Goal: Browse casually: Explore the website without a specific task or goal

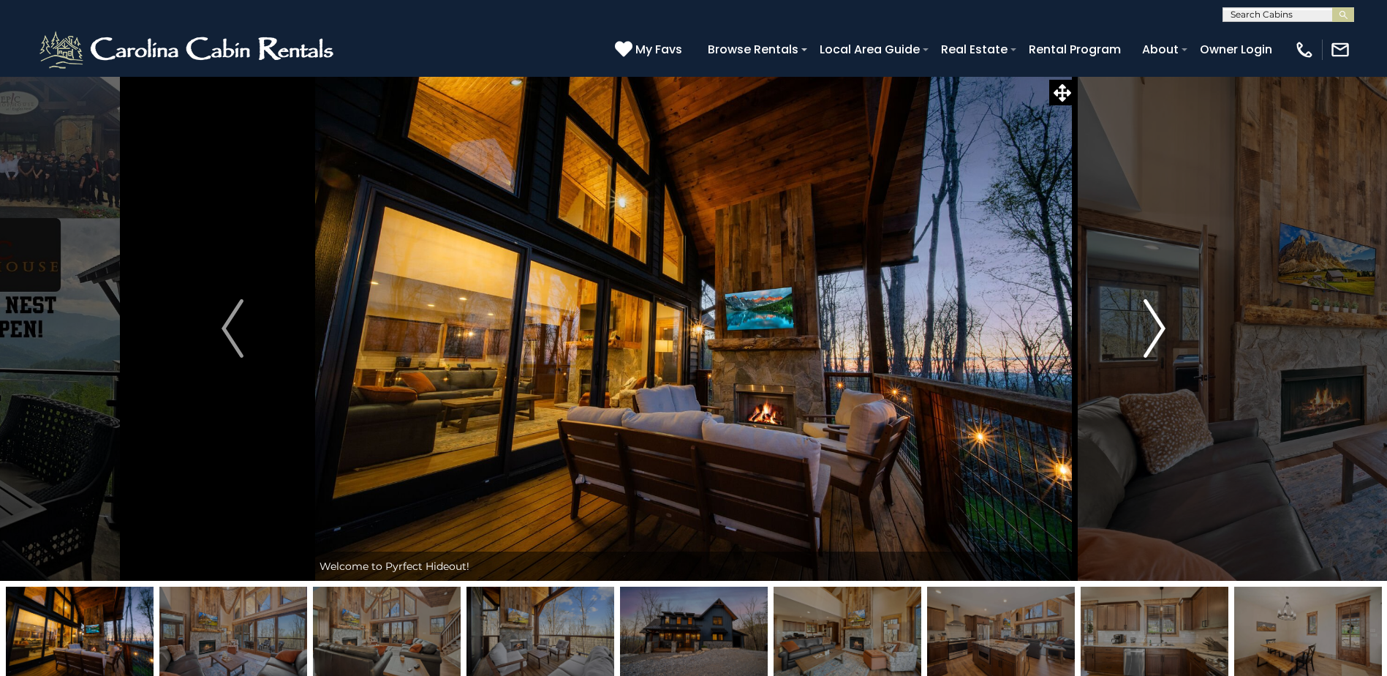
click at [1157, 328] on img "Next" at bounding box center [1155, 328] width 22 height 58
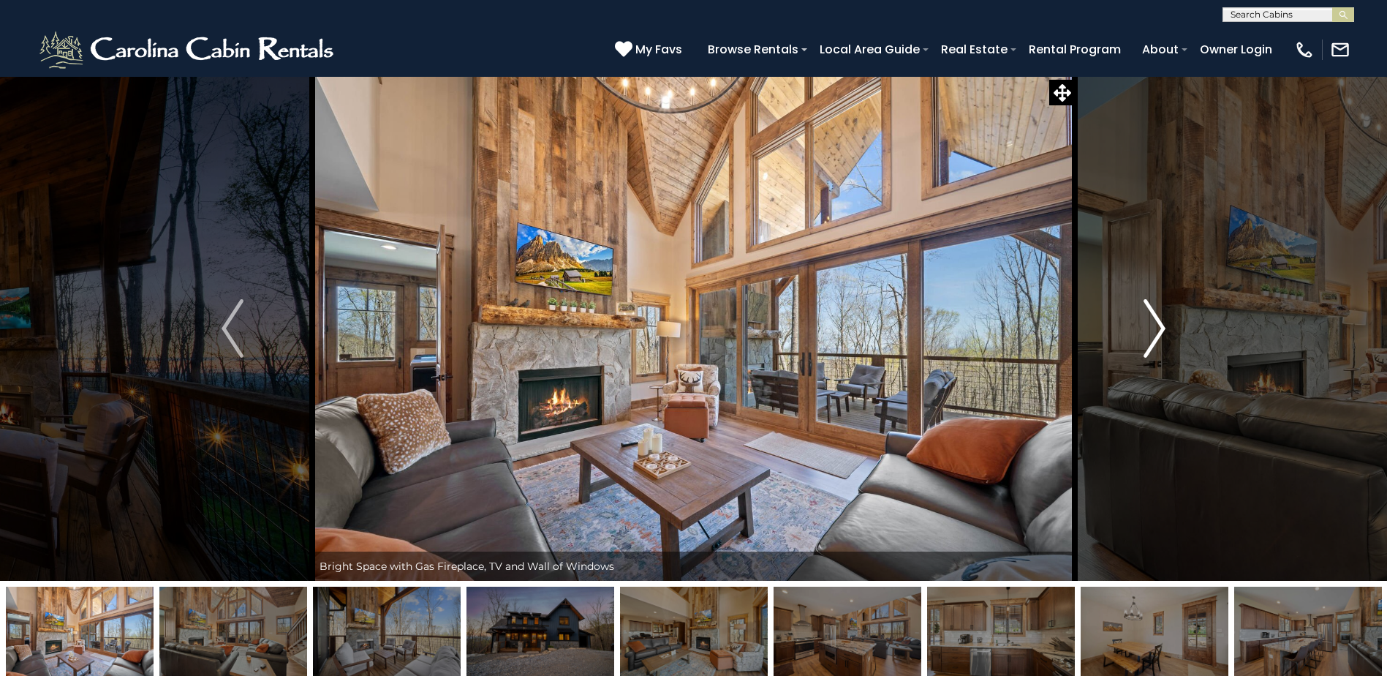
click at [1157, 328] on img "Next" at bounding box center [1155, 328] width 22 height 58
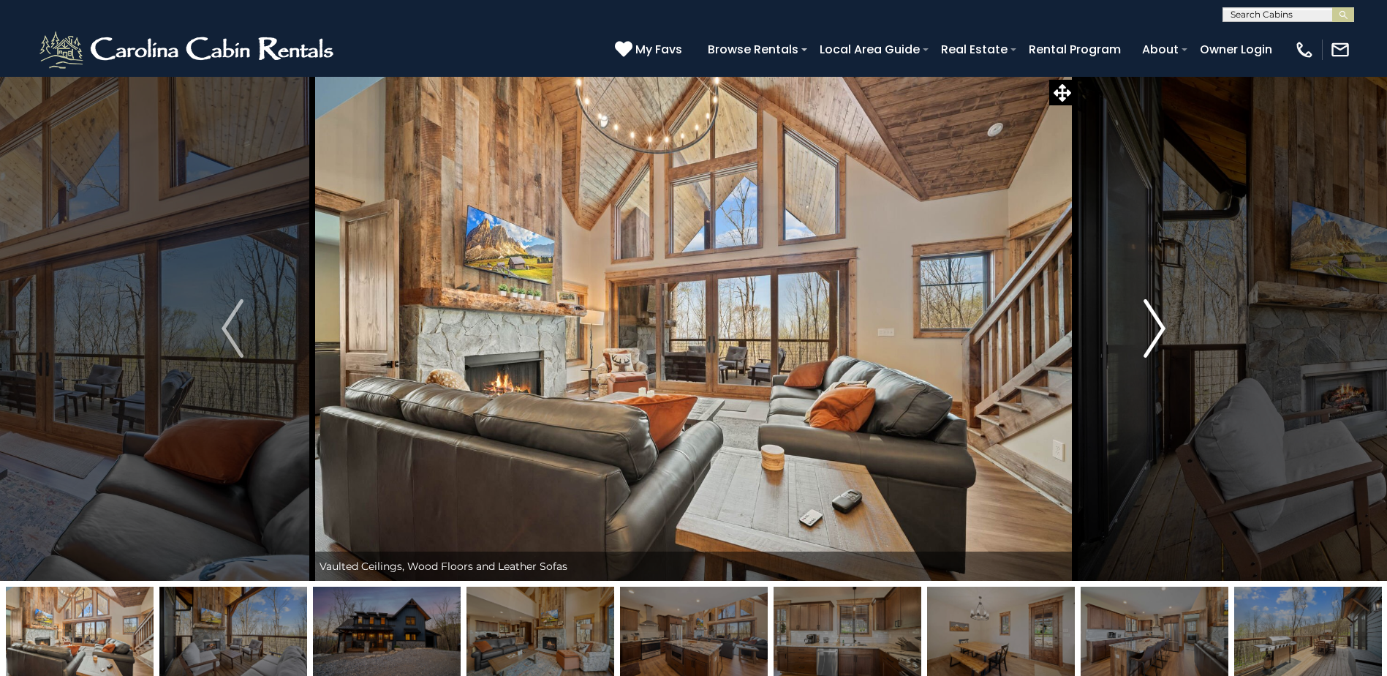
click at [1157, 328] on img "Next" at bounding box center [1155, 328] width 22 height 58
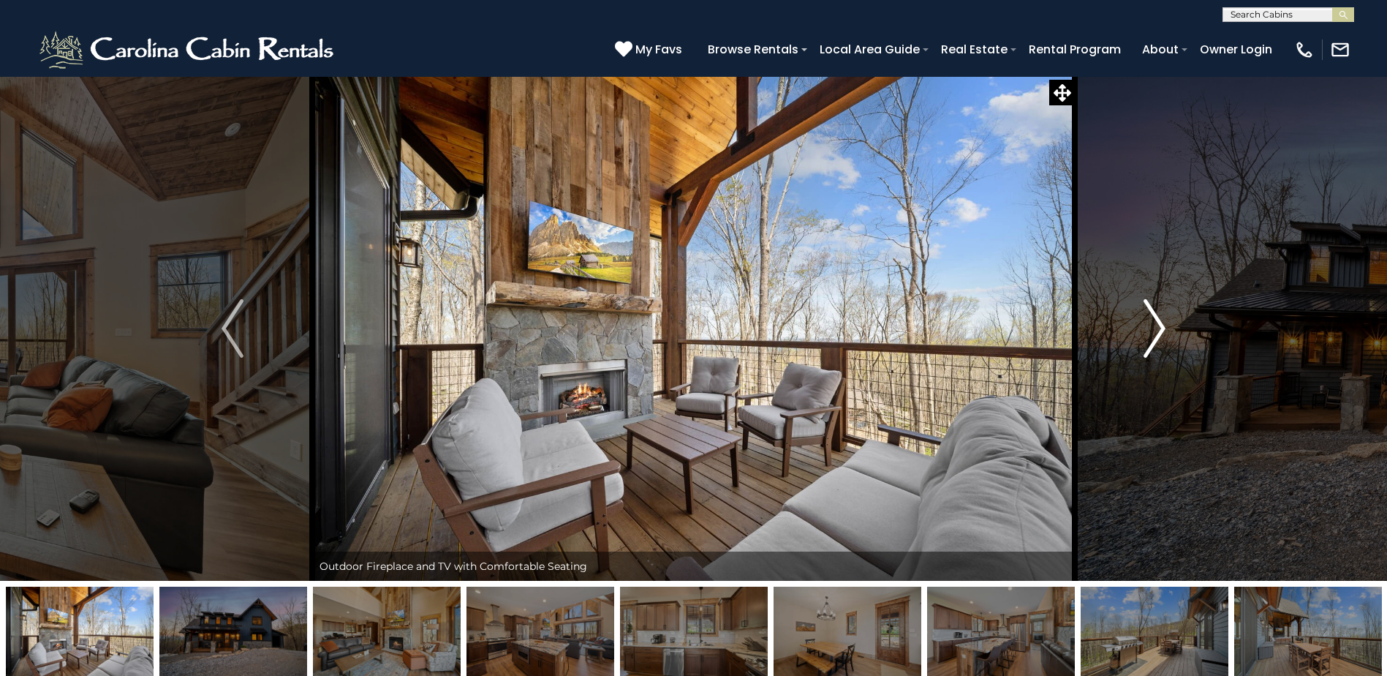
click at [1157, 328] on img "Next" at bounding box center [1155, 328] width 22 height 58
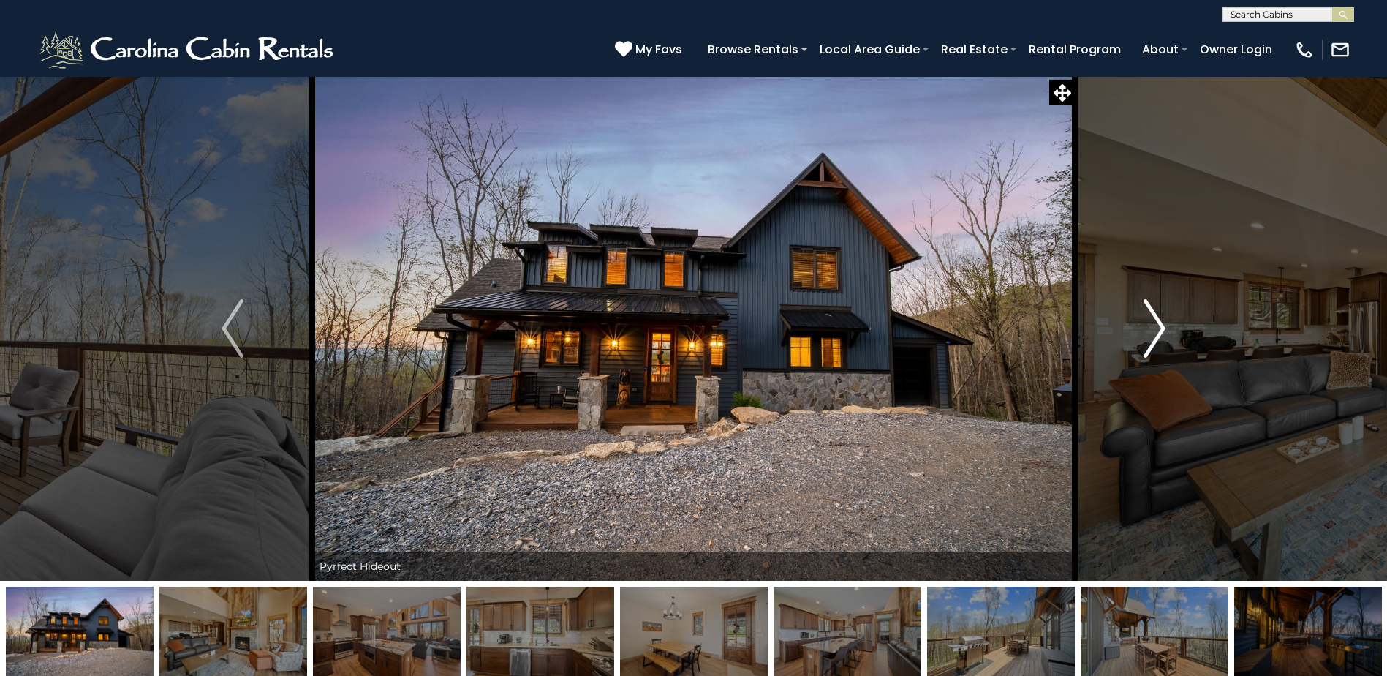
click at [1157, 328] on img "Next" at bounding box center [1155, 328] width 22 height 58
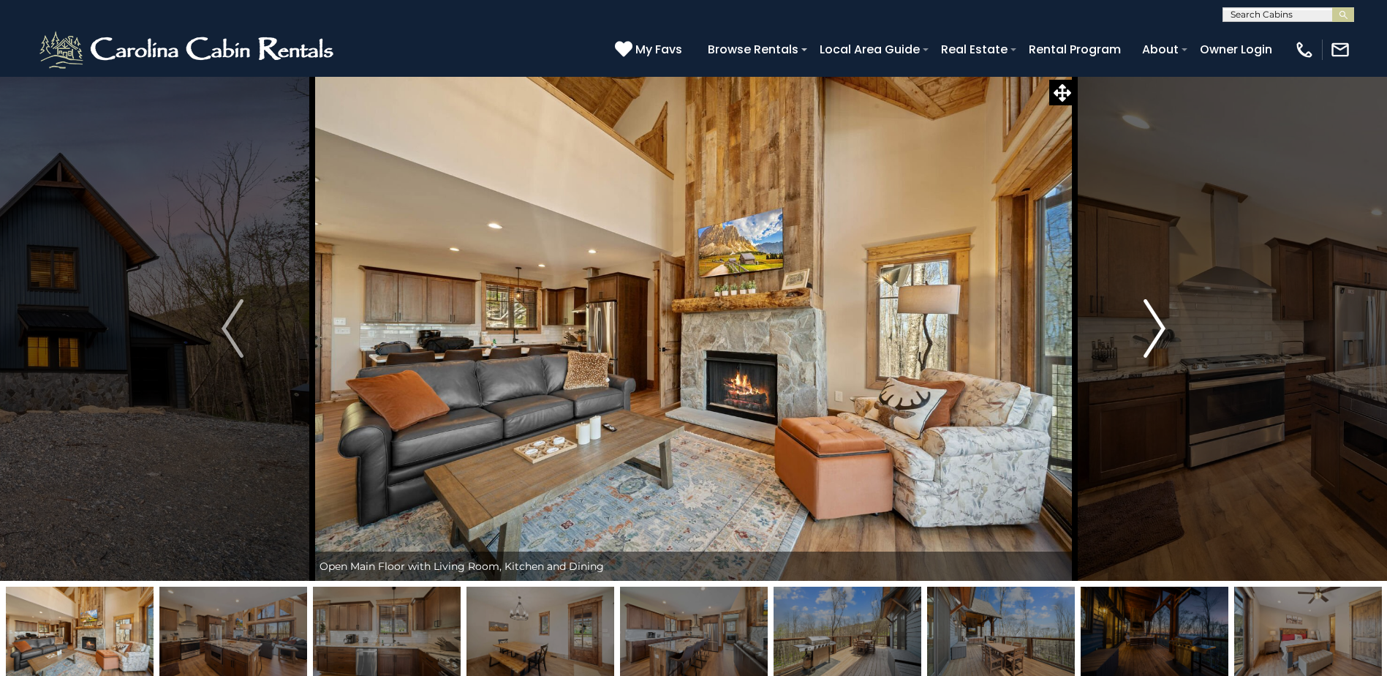
click at [1157, 328] on img "Next" at bounding box center [1155, 328] width 22 height 58
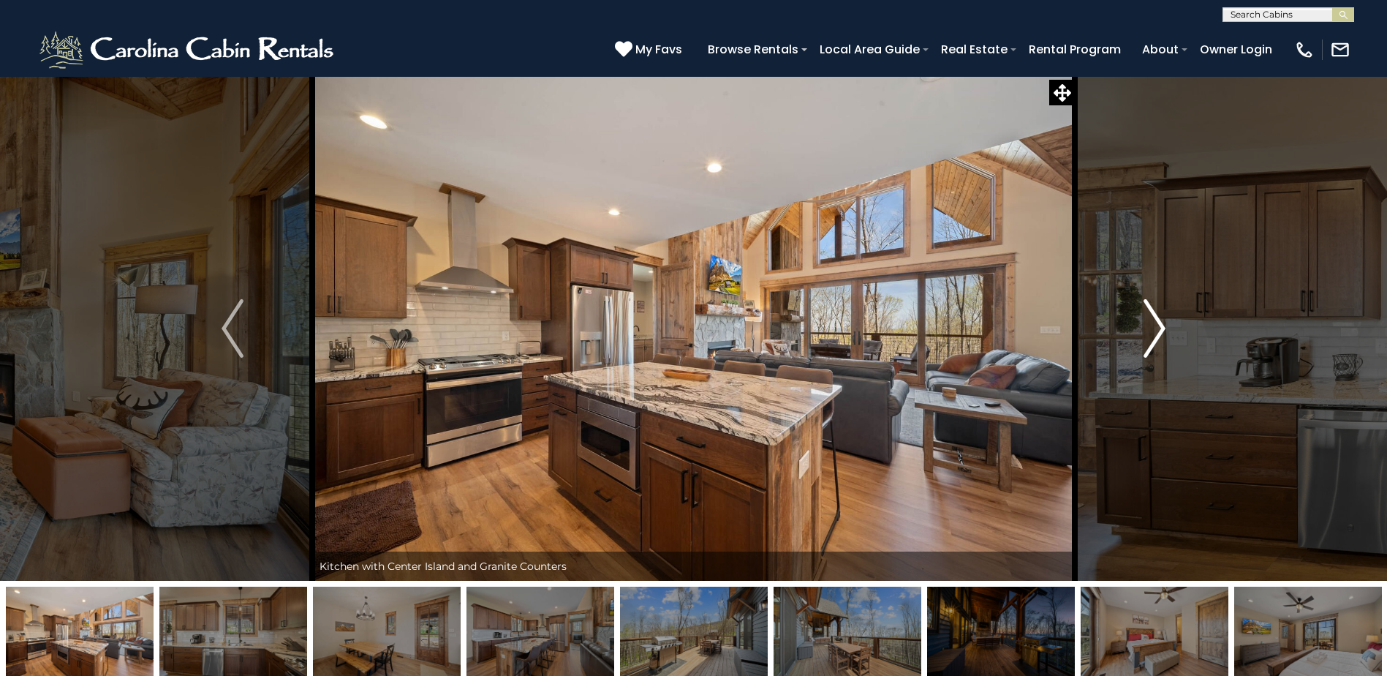
click at [1157, 328] on img "Next" at bounding box center [1155, 328] width 22 height 58
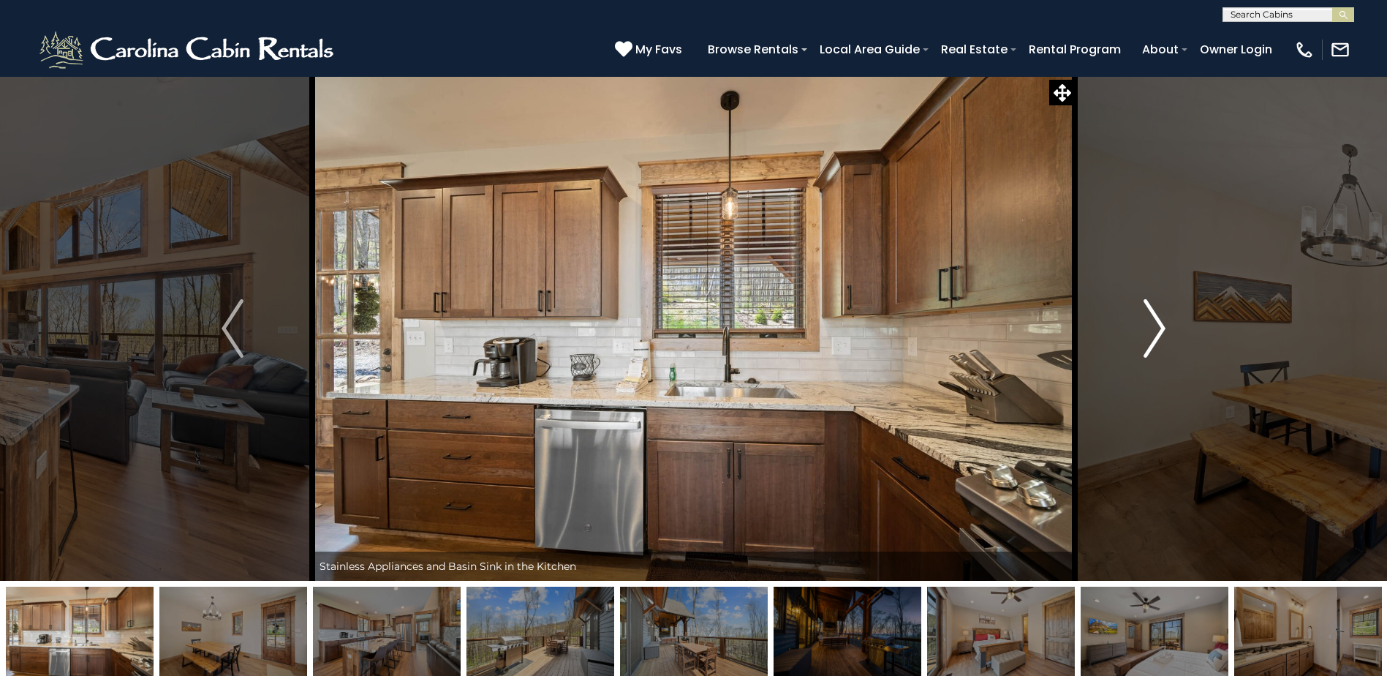
click at [1157, 328] on img "Next" at bounding box center [1155, 328] width 22 height 58
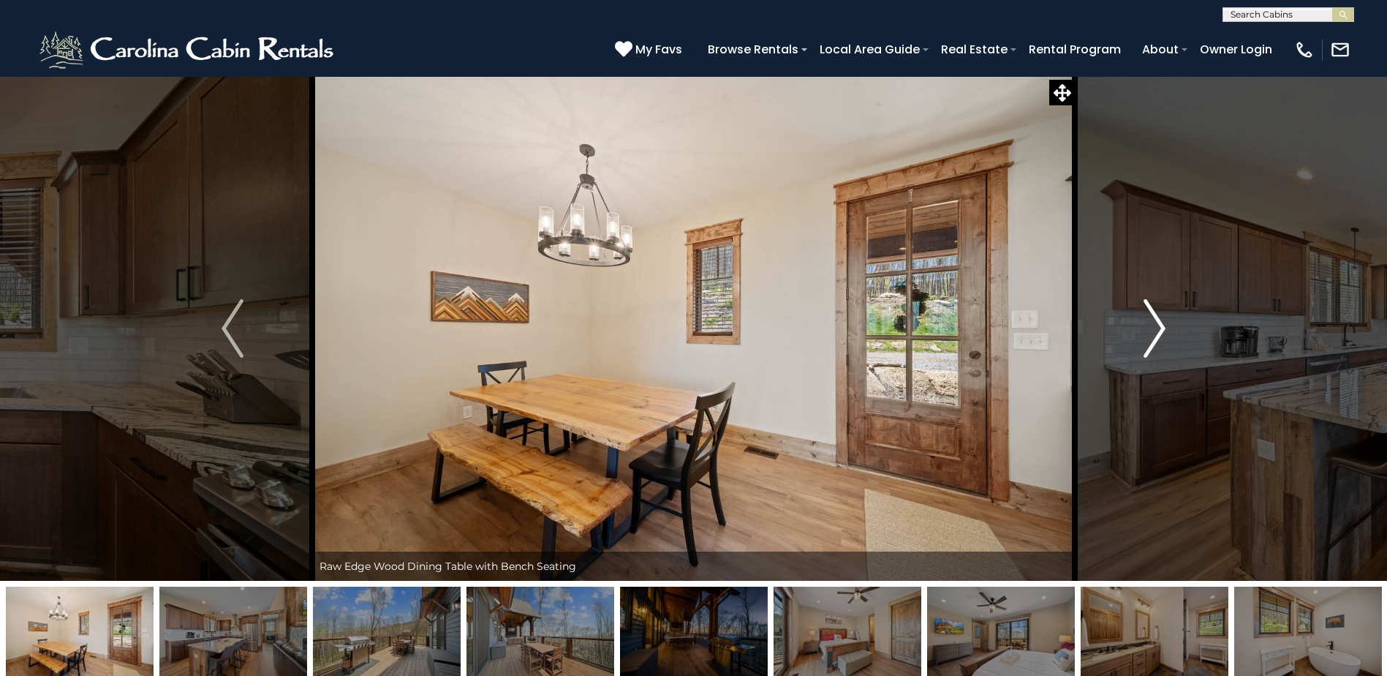
click at [1157, 328] on img "Next" at bounding box center [1155, 328] width 22 height 58
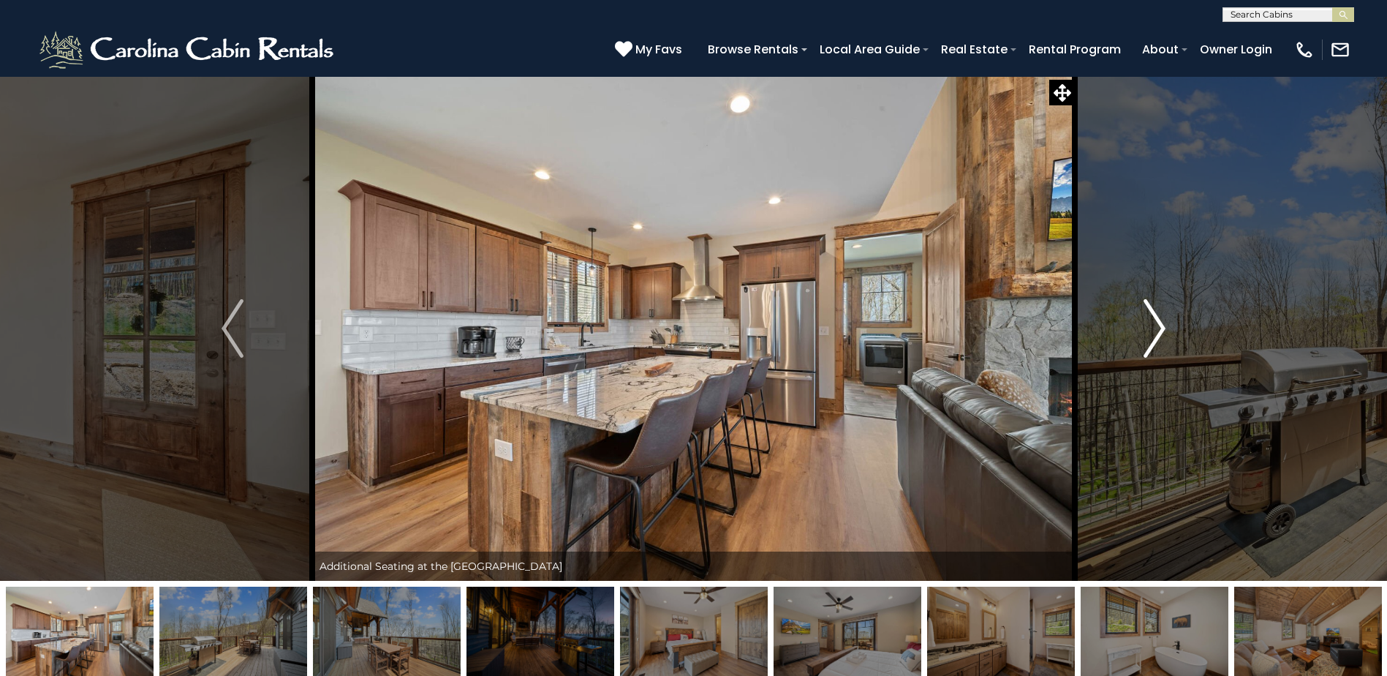
click at [1157, 328] on img "Next" at bounding box center [1155, 328] width 22 height 58
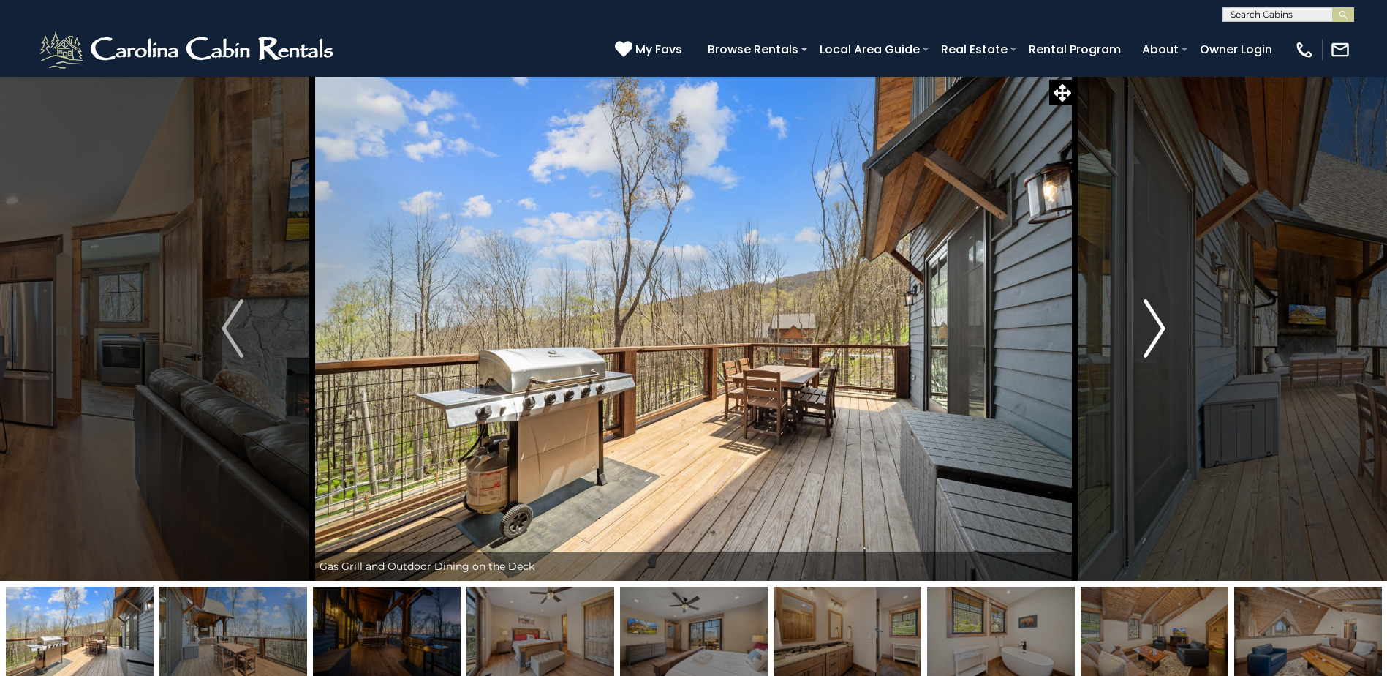
click at [1157, 328] on img "Next" at bounding box center [1155, 328] width 22 height 58
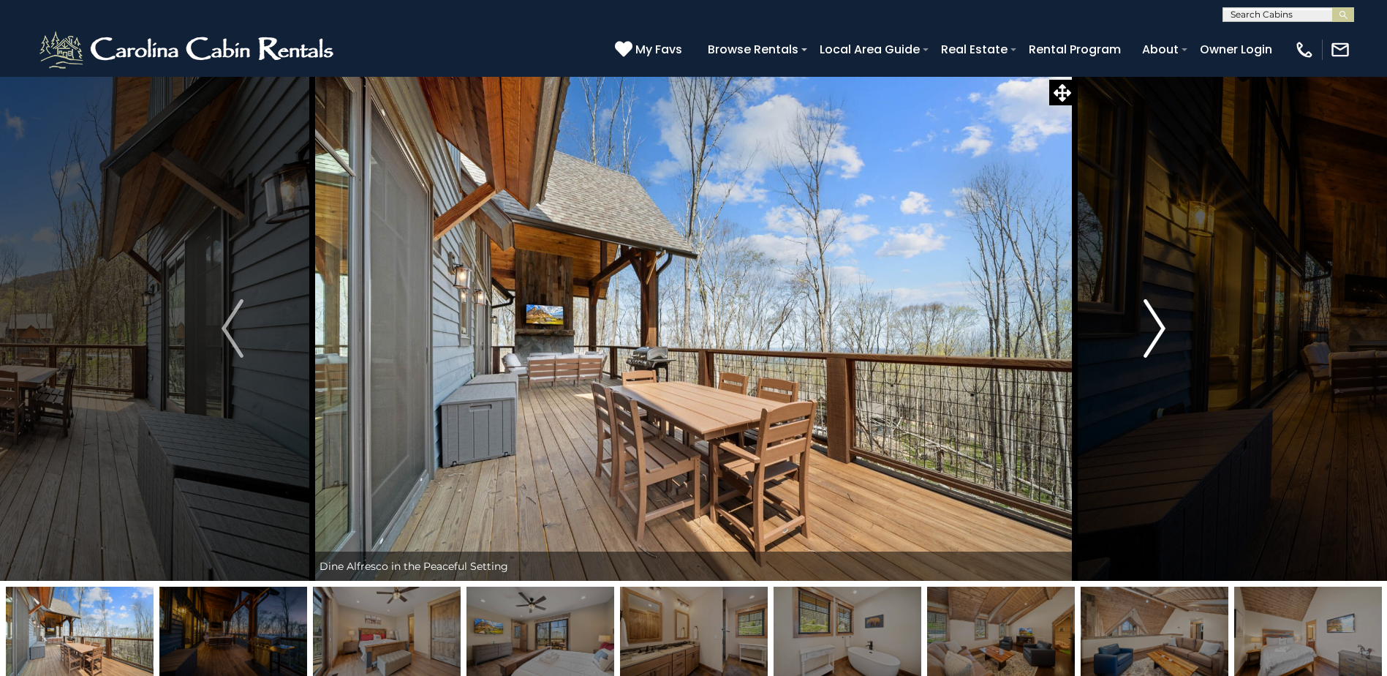
click at [1157, 328] on img "Next" at bounding box center [1155, 328] width 22 height 58
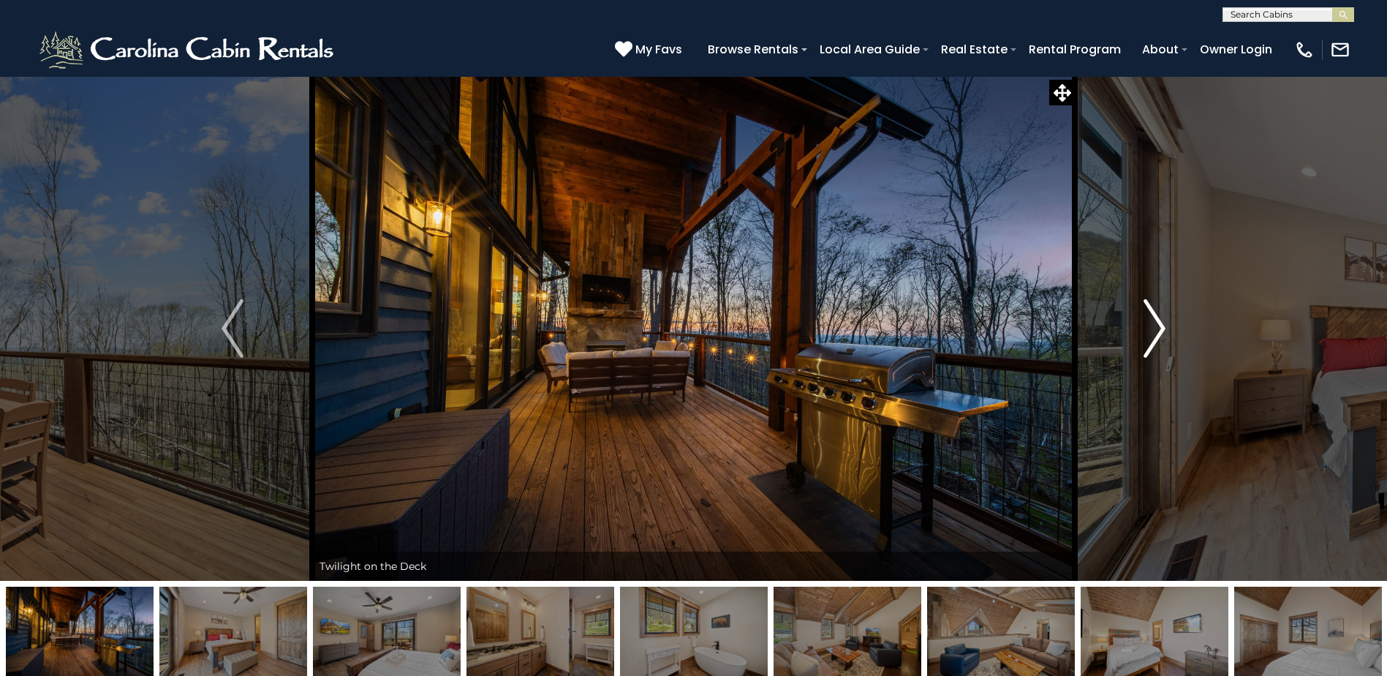
click at [1157, 328] on img "Next" at bounding box center [1155, 328] width 22 height 58
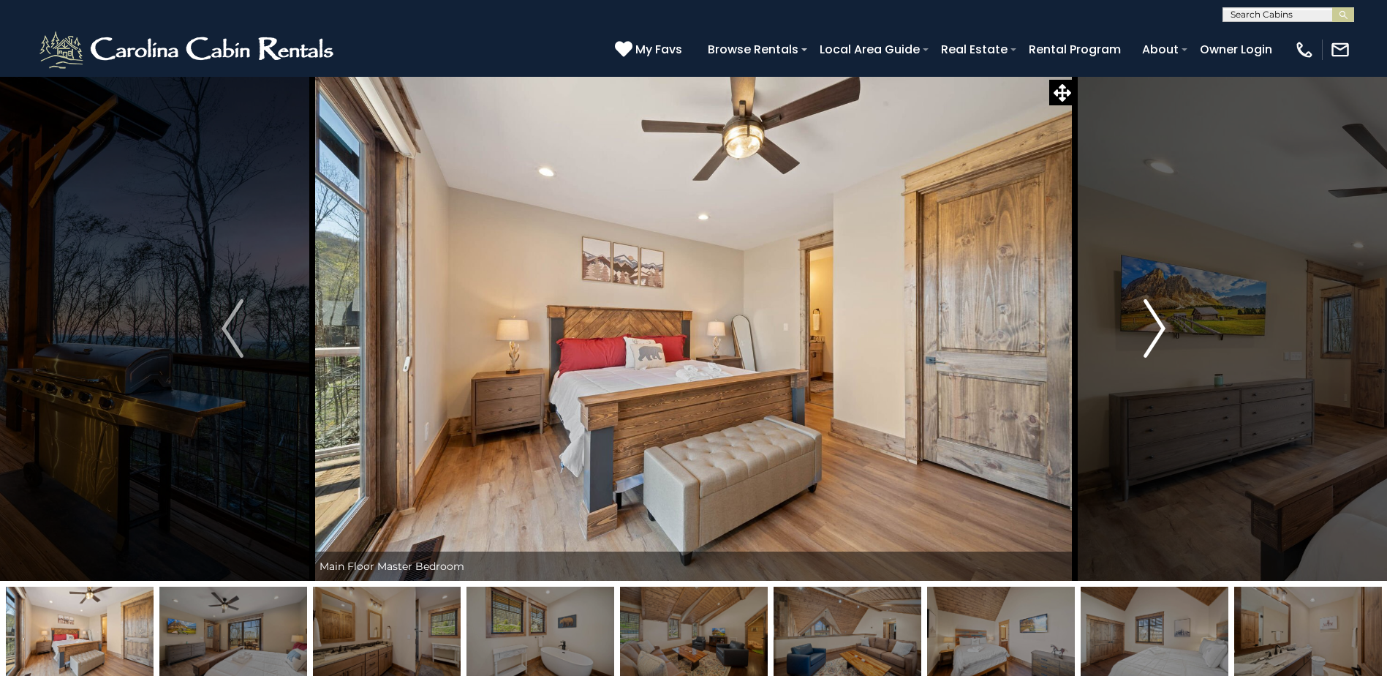
click at [1157, 328] on img "Next" at bounding box center [1155, 328] width 22 height 58
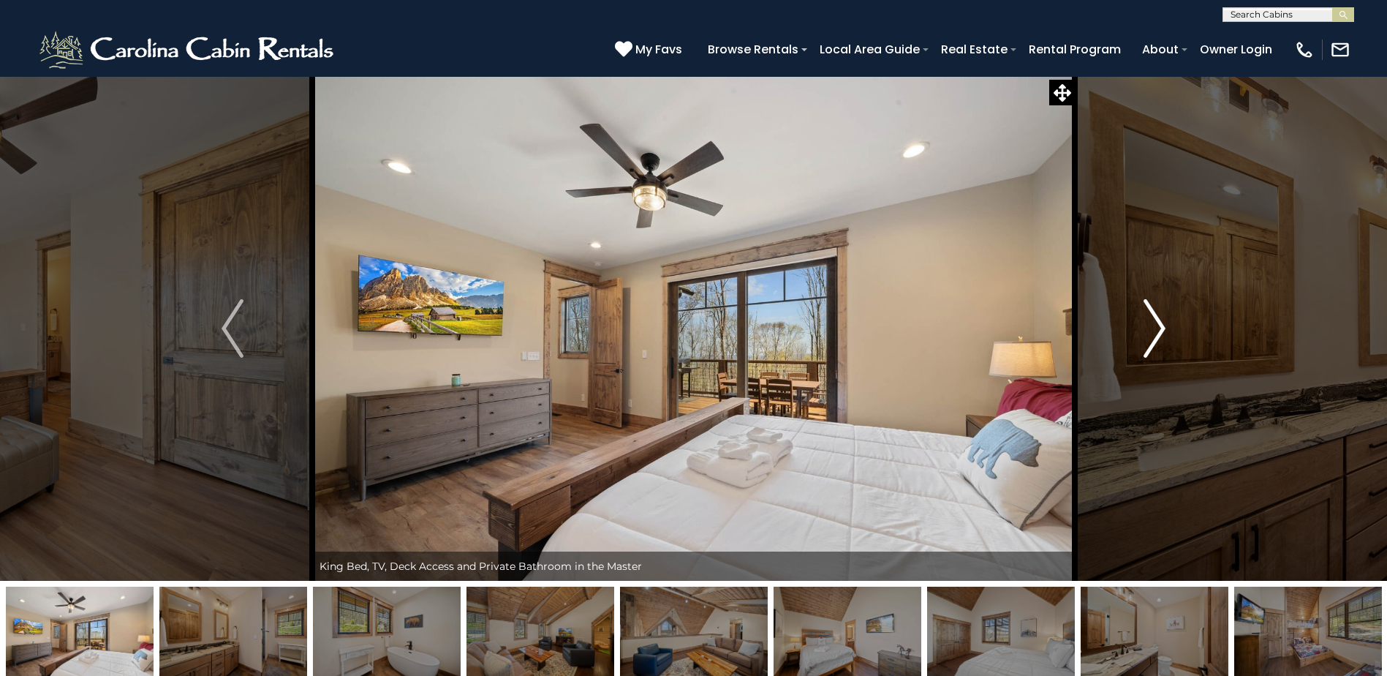
click at [1157, 328] on img "Next" at bounding box center [1155, 328] width 22 height 58
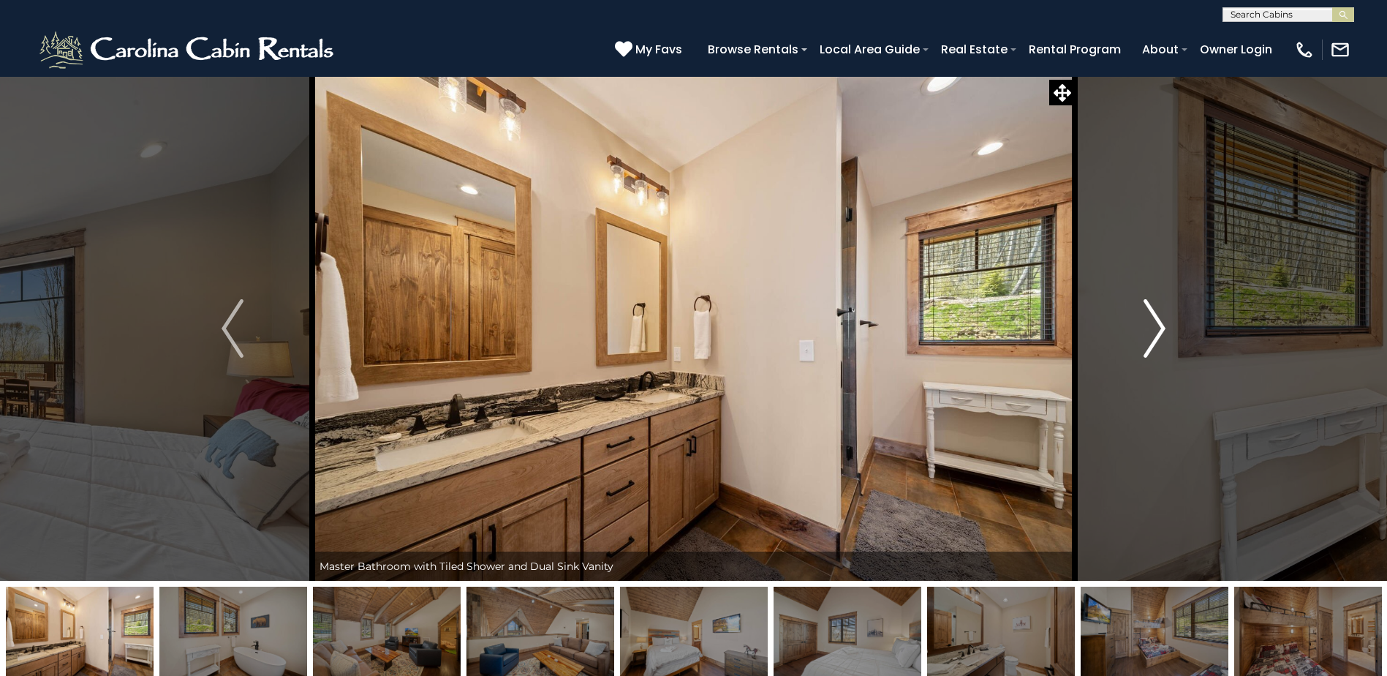
click at [1157, 328] on img "Next" at bounding box center [1155, 328] width 22 height 58
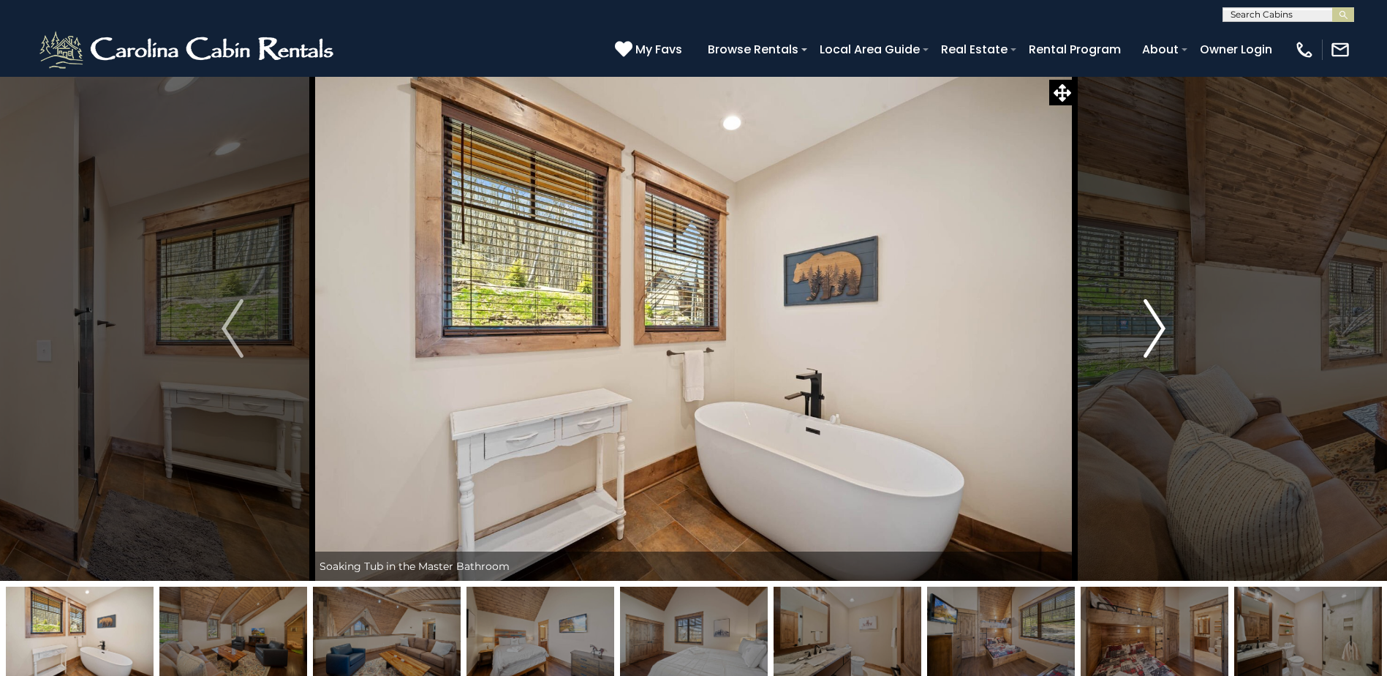
click at [1157, 328] on img "Next" at bounding box center [1155, 328] width 22 height 58
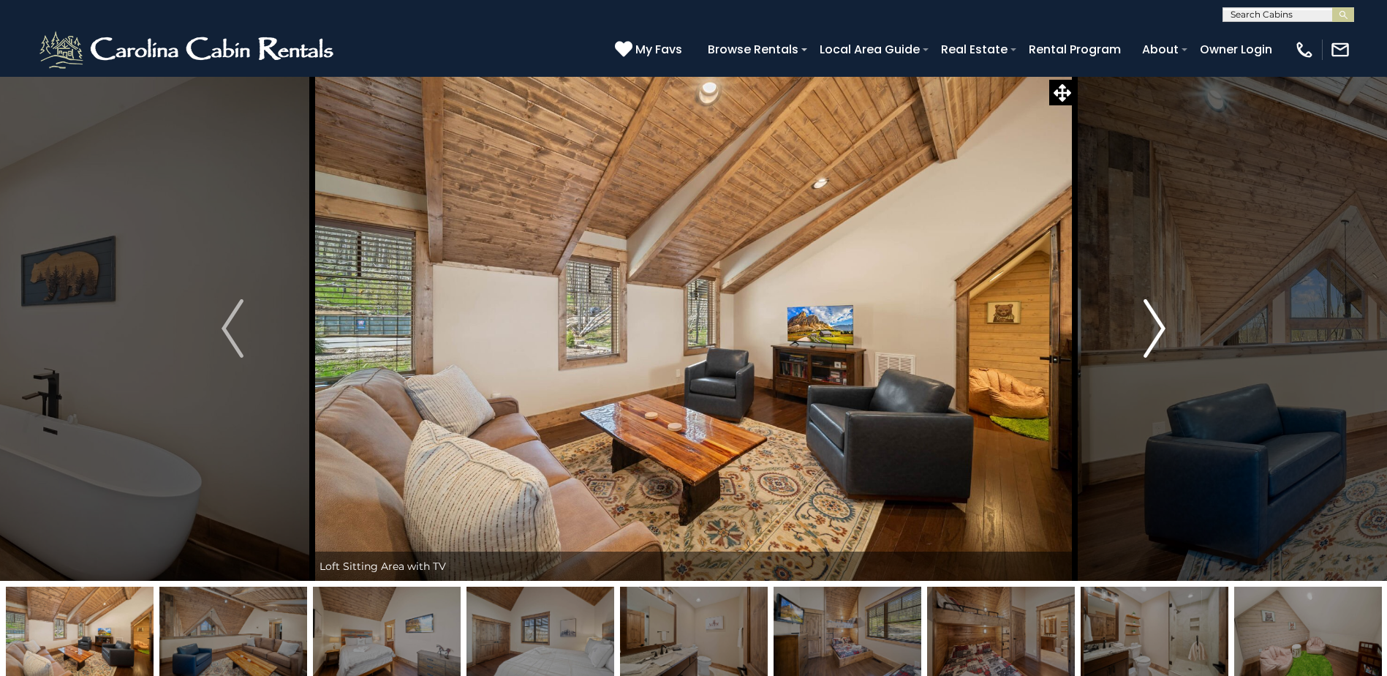
click at [1157, 328] on img "Next" at bounding box center [1155, 328] width 22 height 58
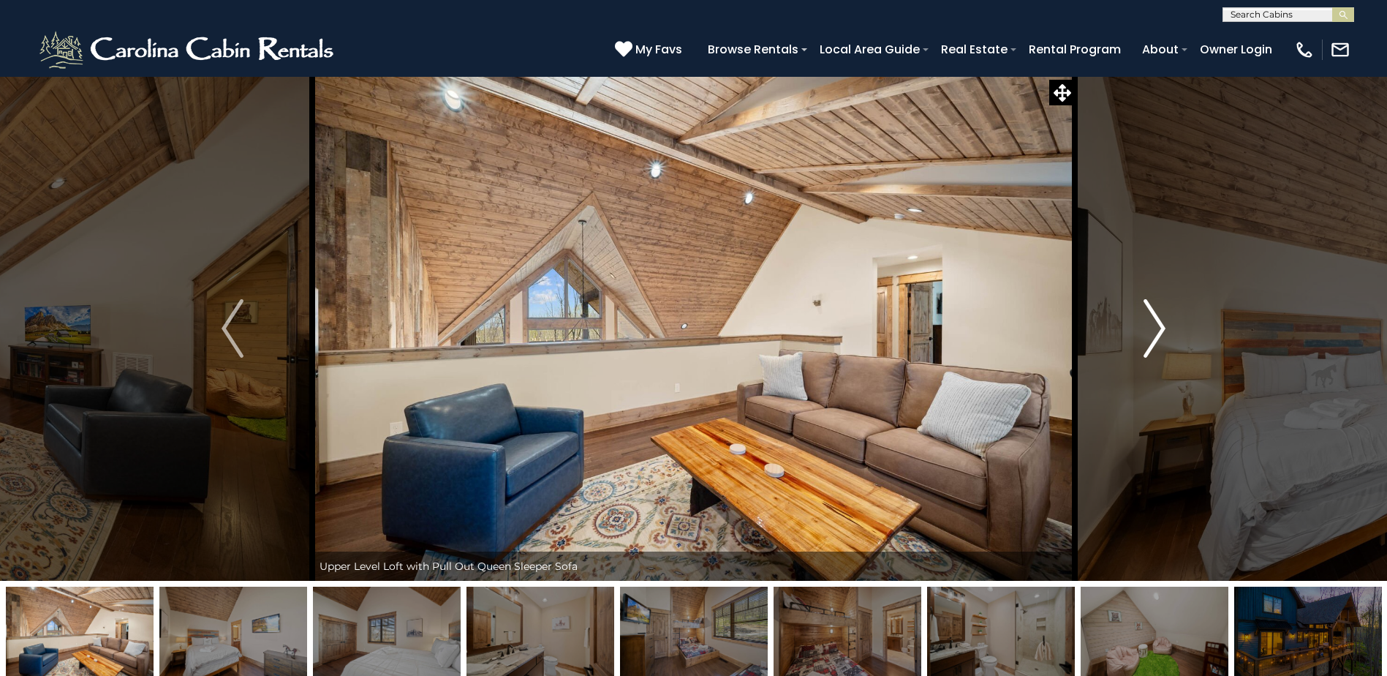
click at [1157, 328] on img "Next" at bounding box center [1155, 328] width 22 height 58
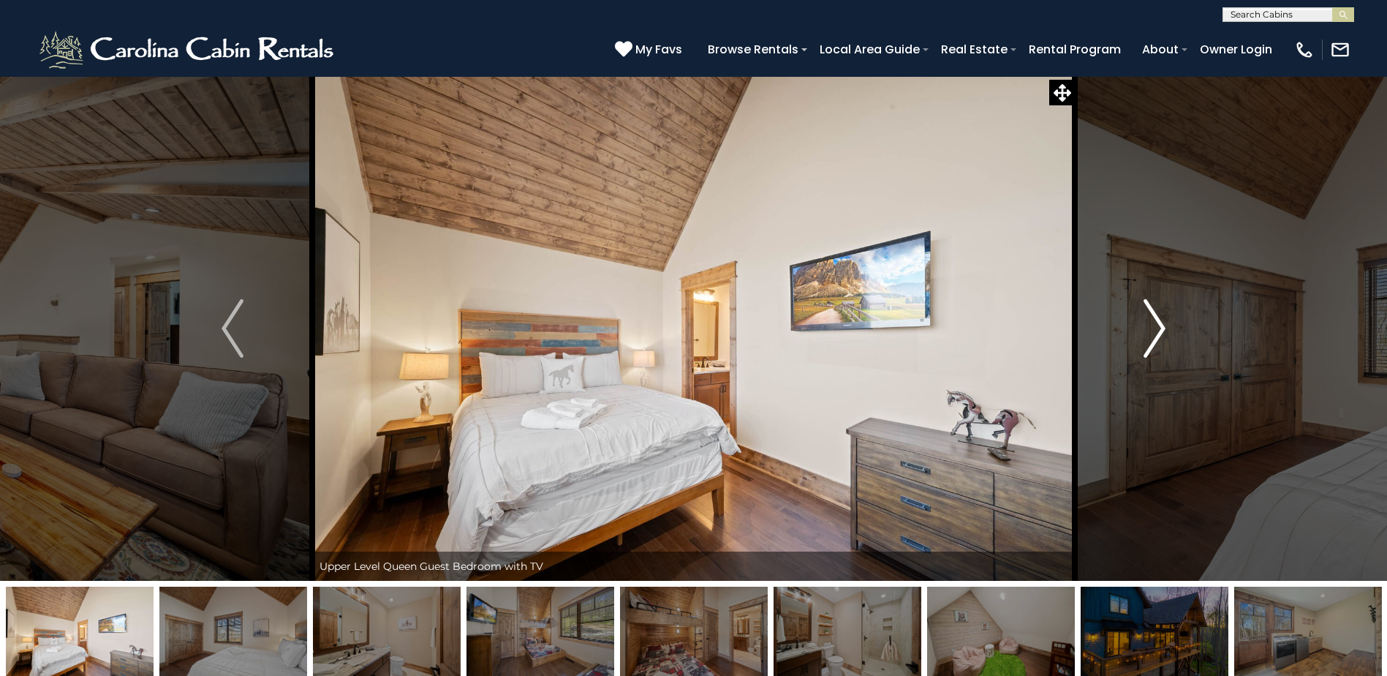
click at [1157, 328] on img "Next" at bounding box center [1155, 328] width 22 height 58
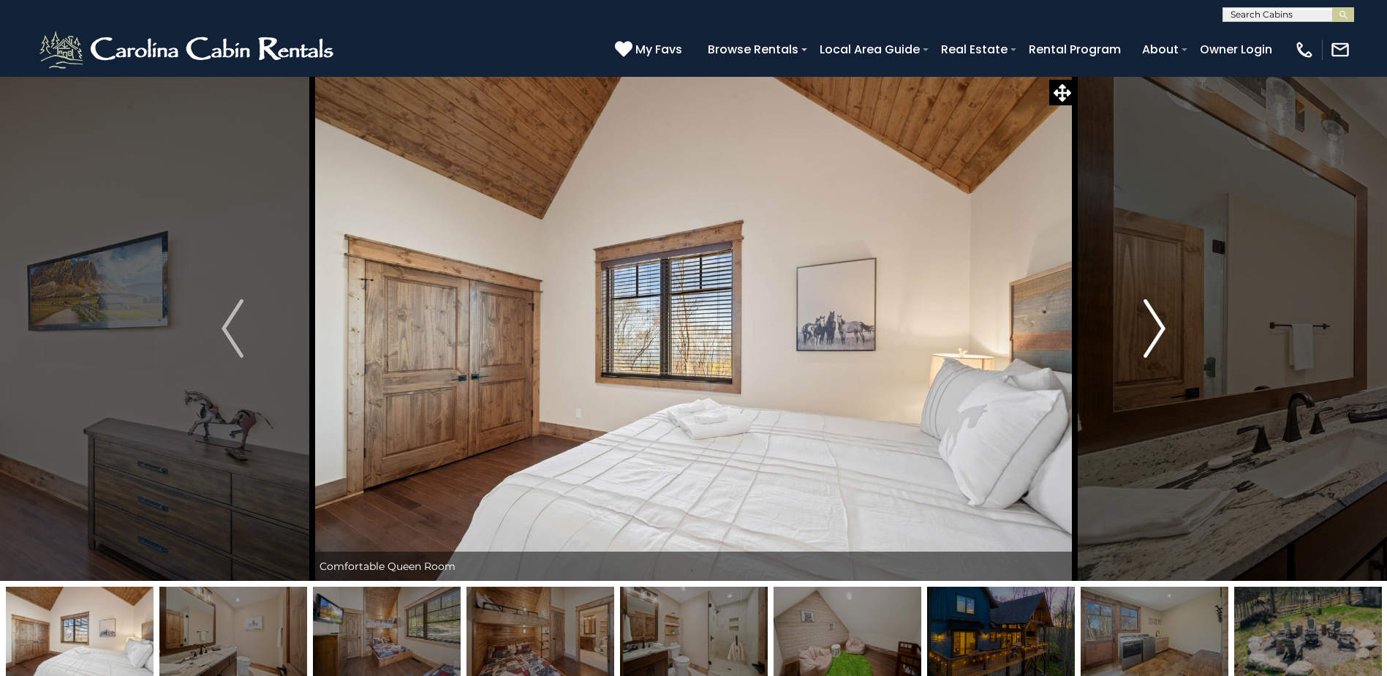
click at [1157, 328] on img "Next" at bounding box center [1155, 328] width 22 height 58
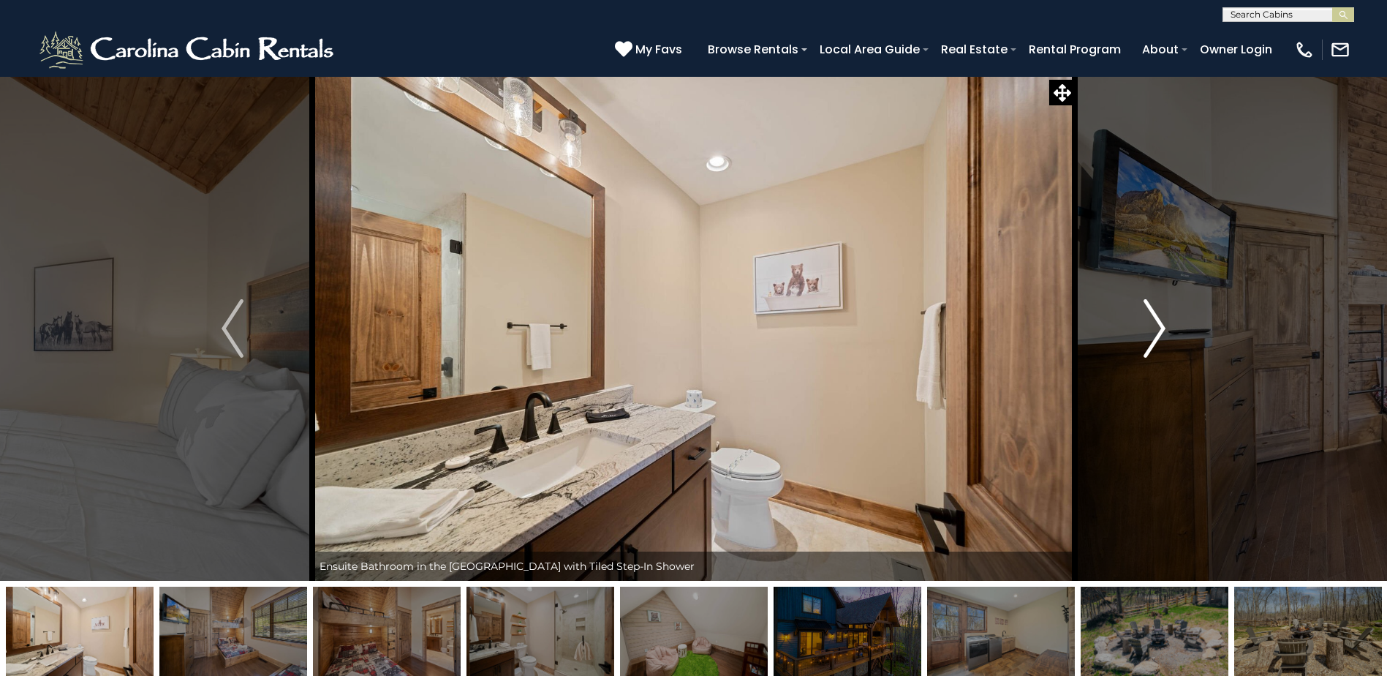
click at [1157, 328] on img "Next" at bounding box center [1155, 328] width 22 height 58
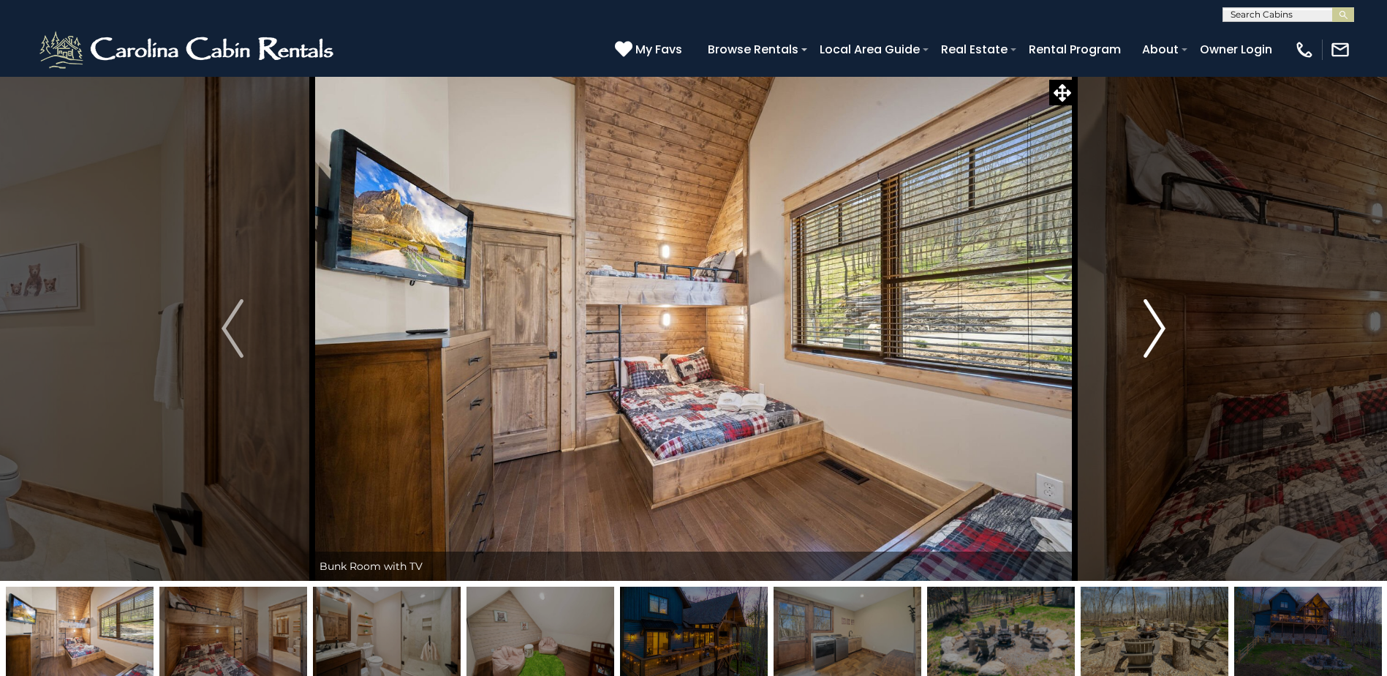
click at [1157, 328] on img "Next" at bounding box center [1155, 328] width 22 height 58
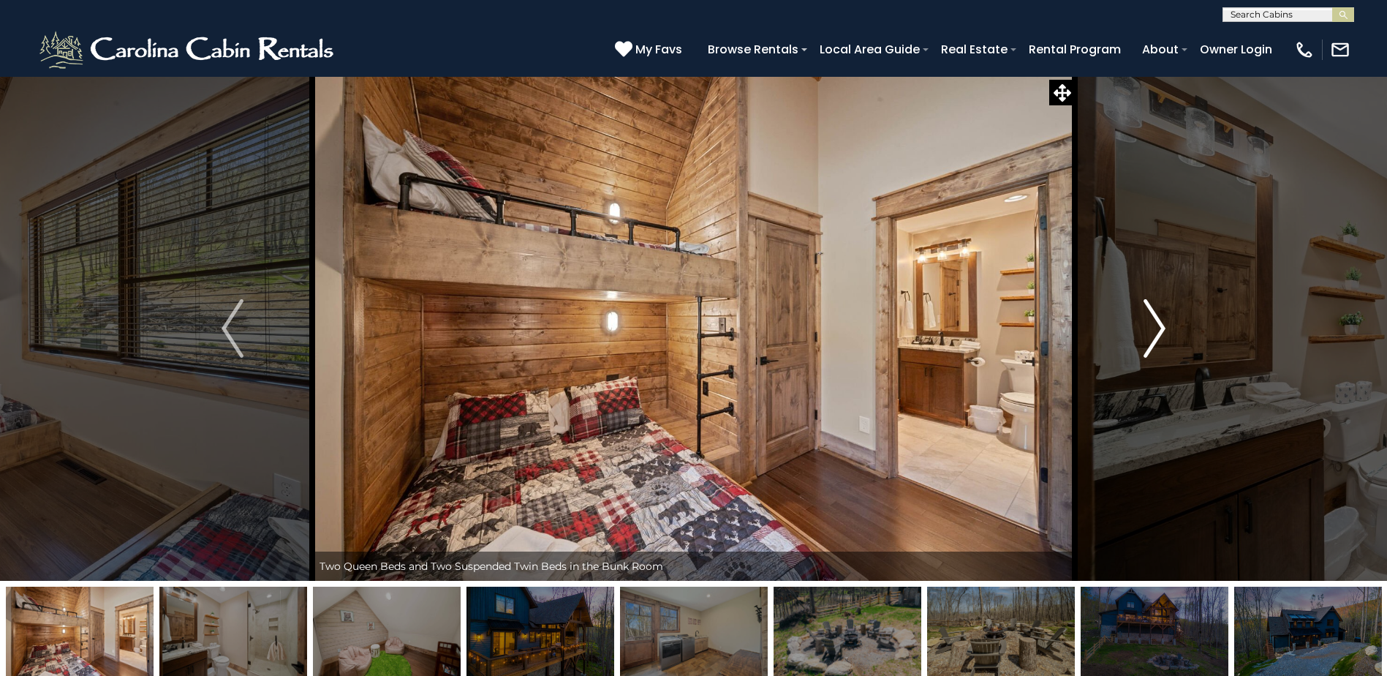
click at [1157, 328] on img "Next" at bounding box center [1155, 328] width 22 height 58
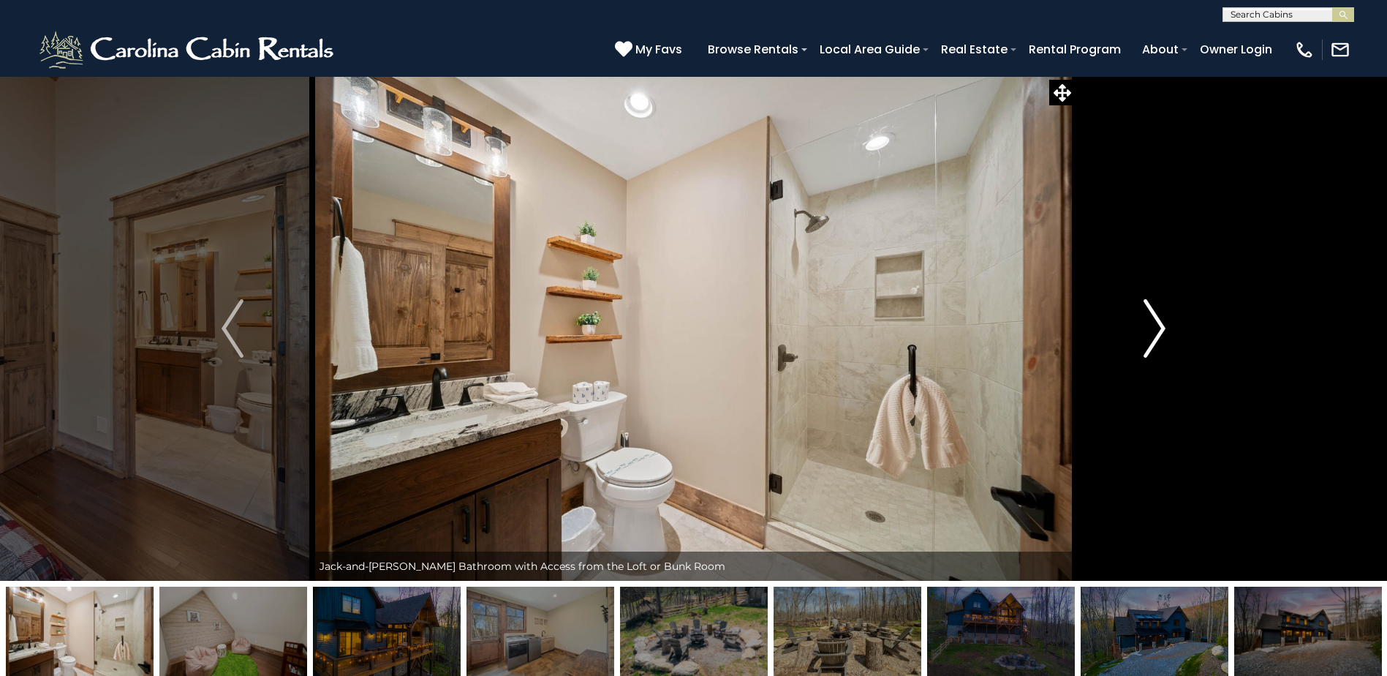
click at [1157, 328] on img "Next" at bounding box center [1155, 328] width 22 height 58
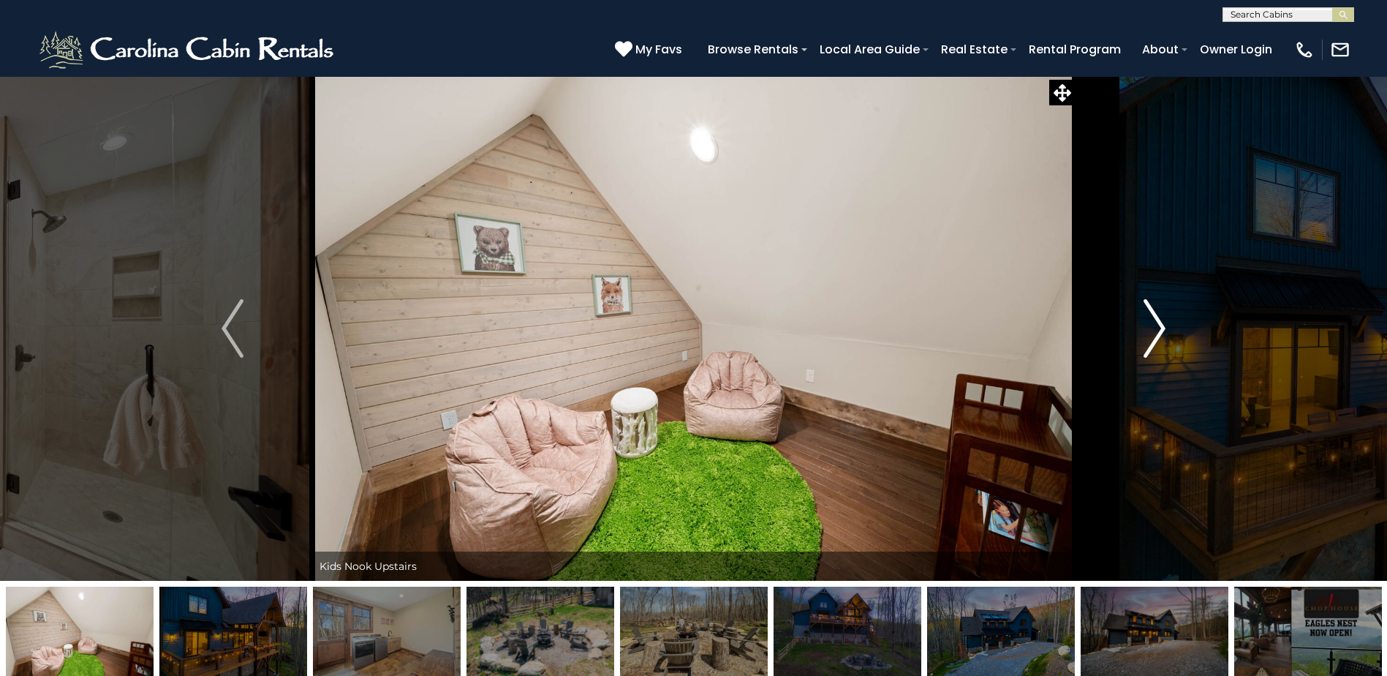
click at [1157, 328] on img "Next" at bounding box center [1155, 328] width 22 height 58
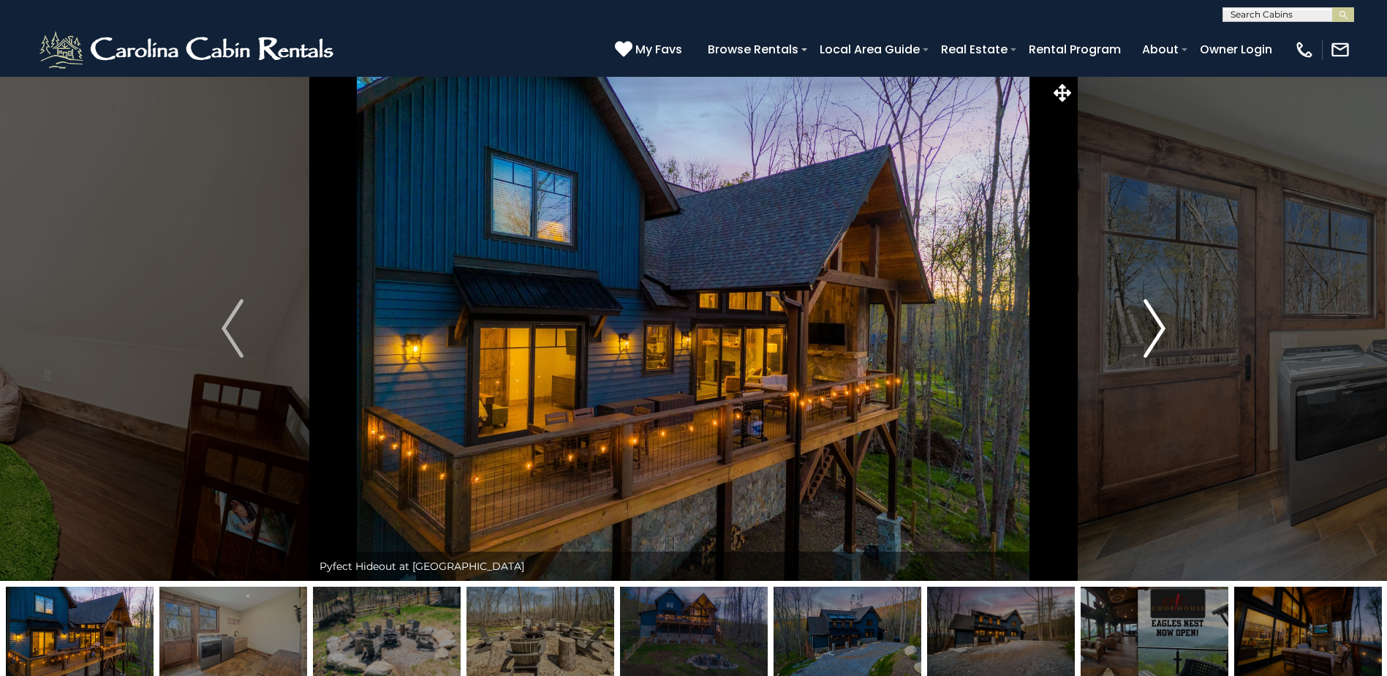
click at [1157, 328] on img "Next" at bounding box center [1155, 328] width 22 height 58
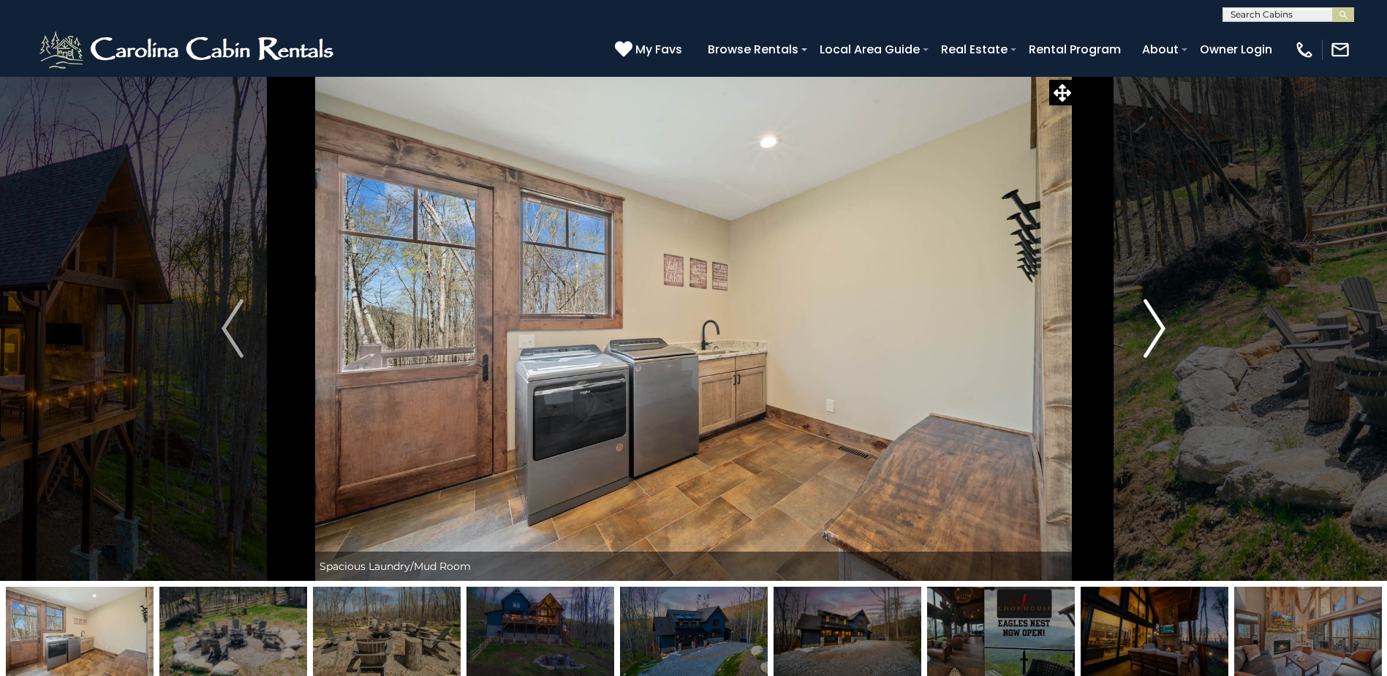
click at [1157, 328] on img "Next" at bounding box center [1155, 328] width 22 height 58
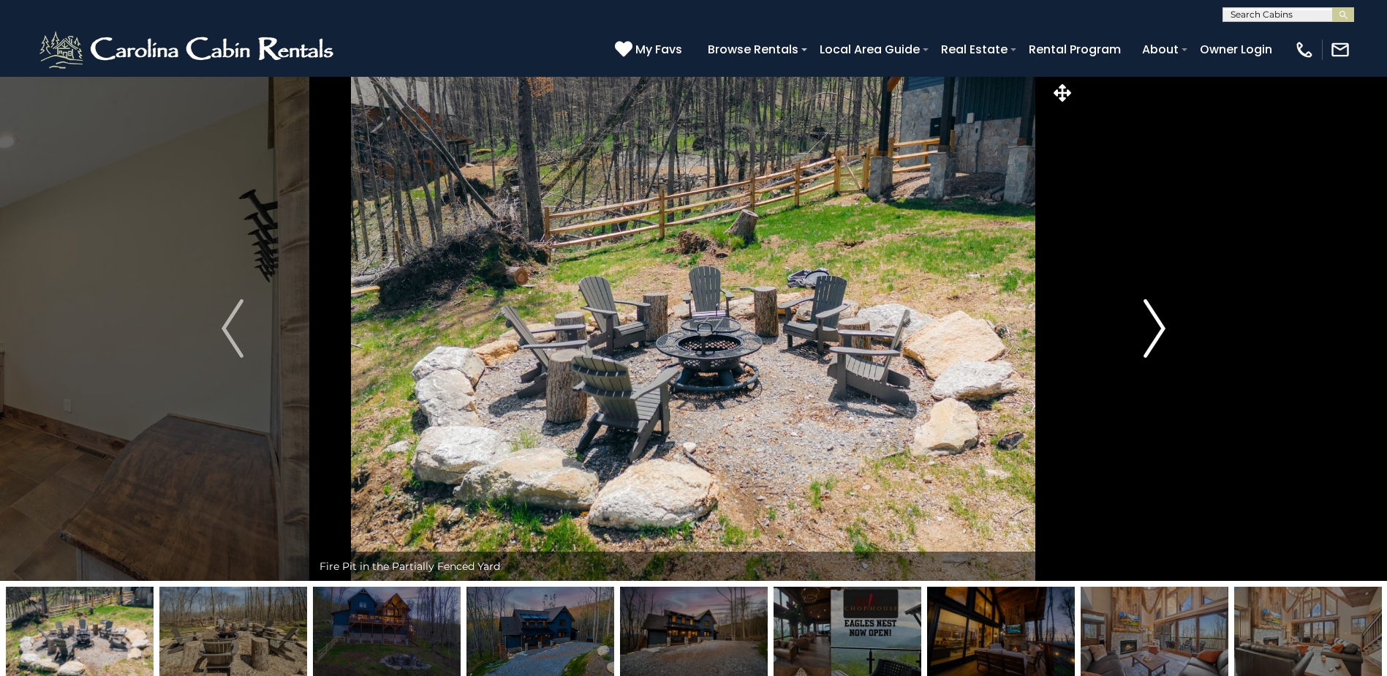
click at [1157, 328] on img "Next" at bounding box center [1155, 328] width 22 height 58
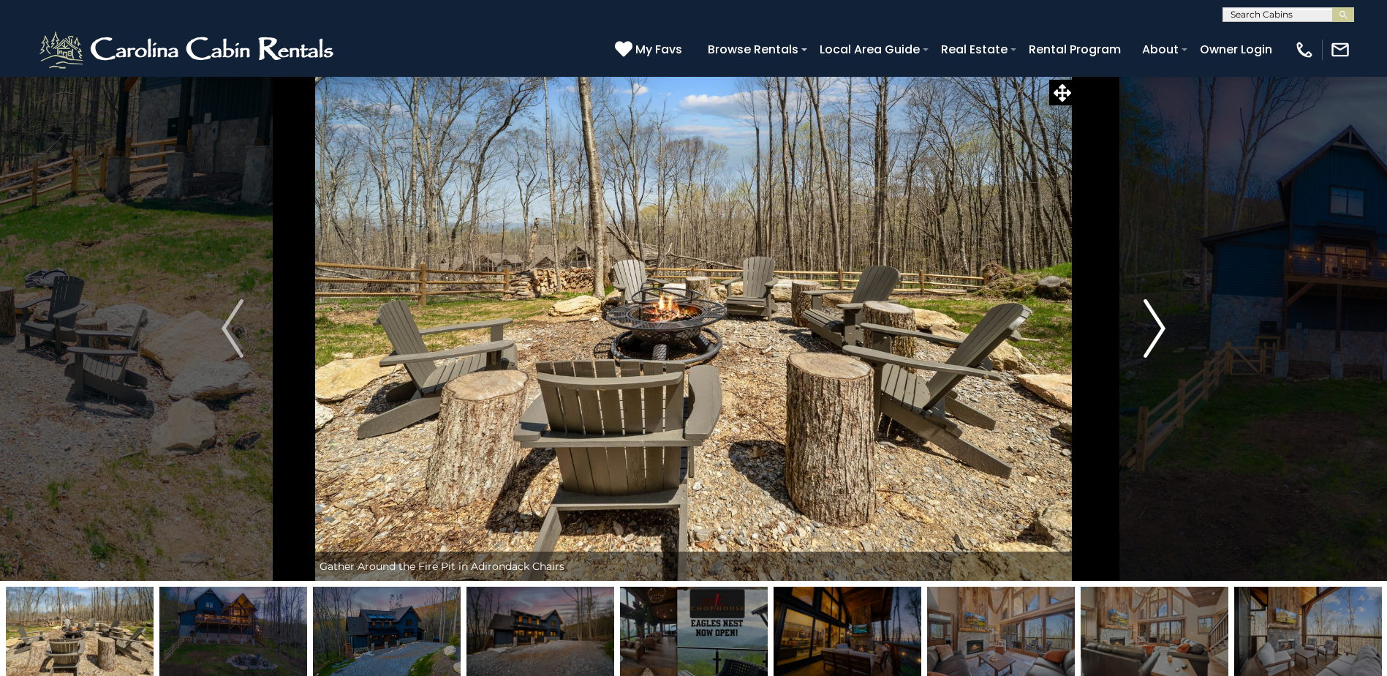
click at [1157, 328] on img "Next" at bounding box center [1155, 328] width 22 height 58
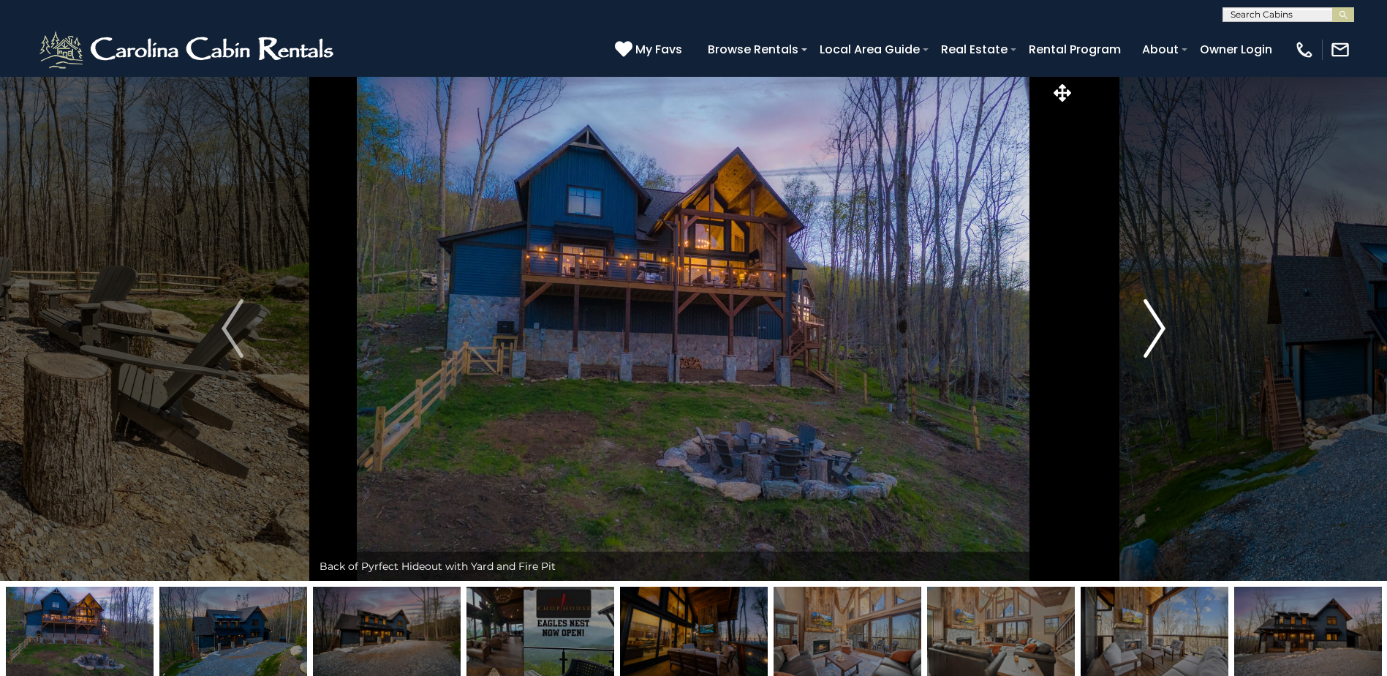
click at [1157, 328] on img "Next" at bounding box center [1155, 328] width 22 height 58
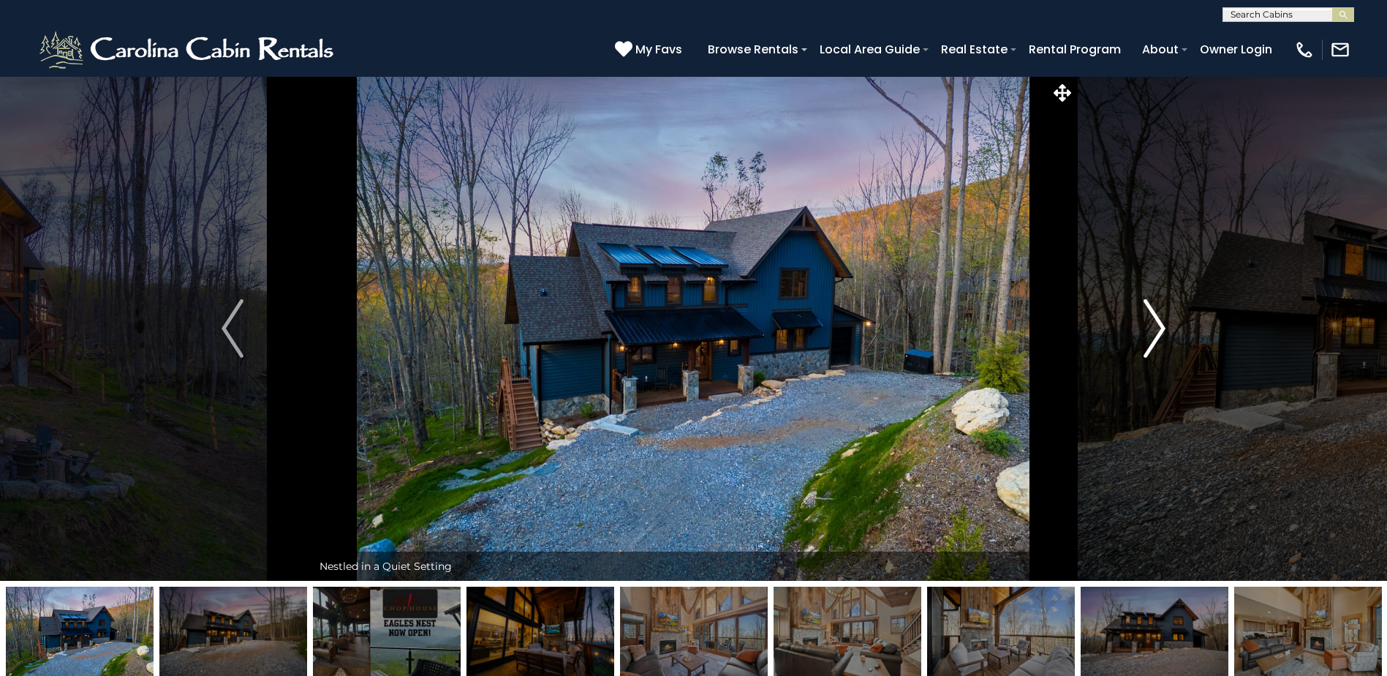
click at [1157, 328] on img "Next" at bounding box center [1155, 328] width 22 height 58
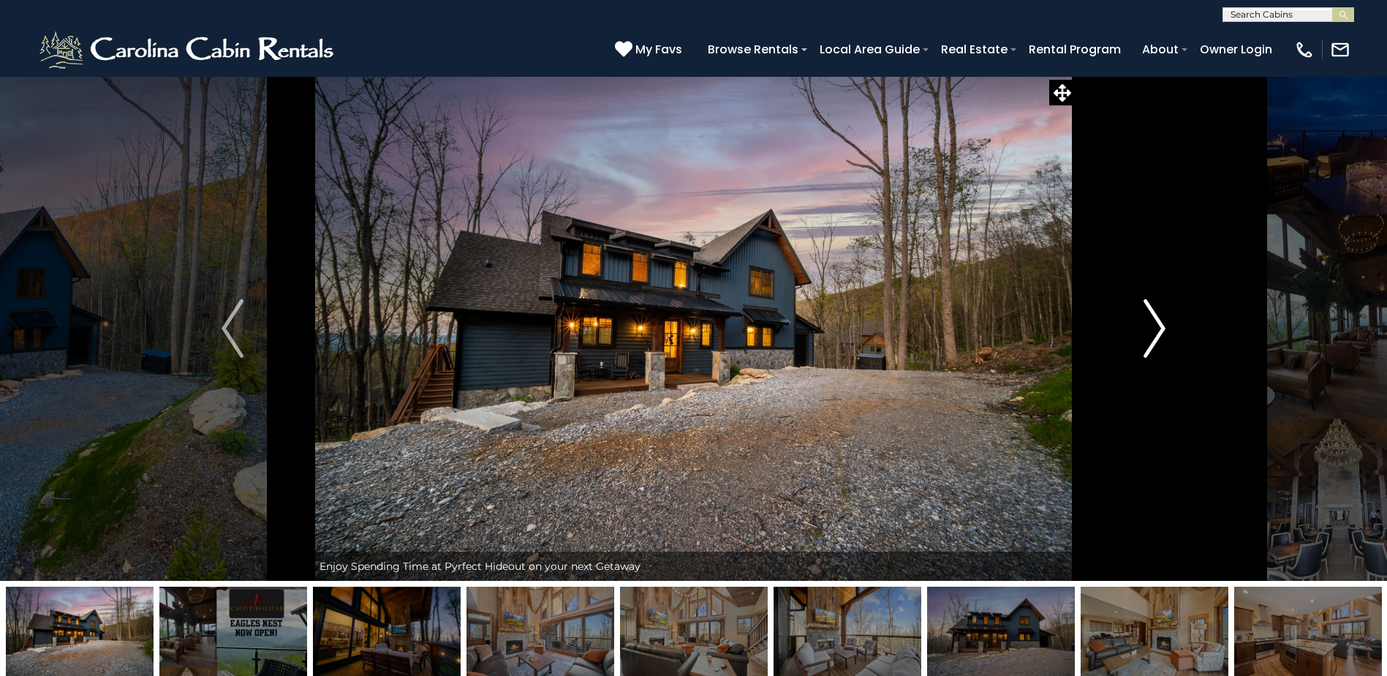
click at [1157, 328] on img "Next" at bounding box center [1155, 328] width 22 height 58
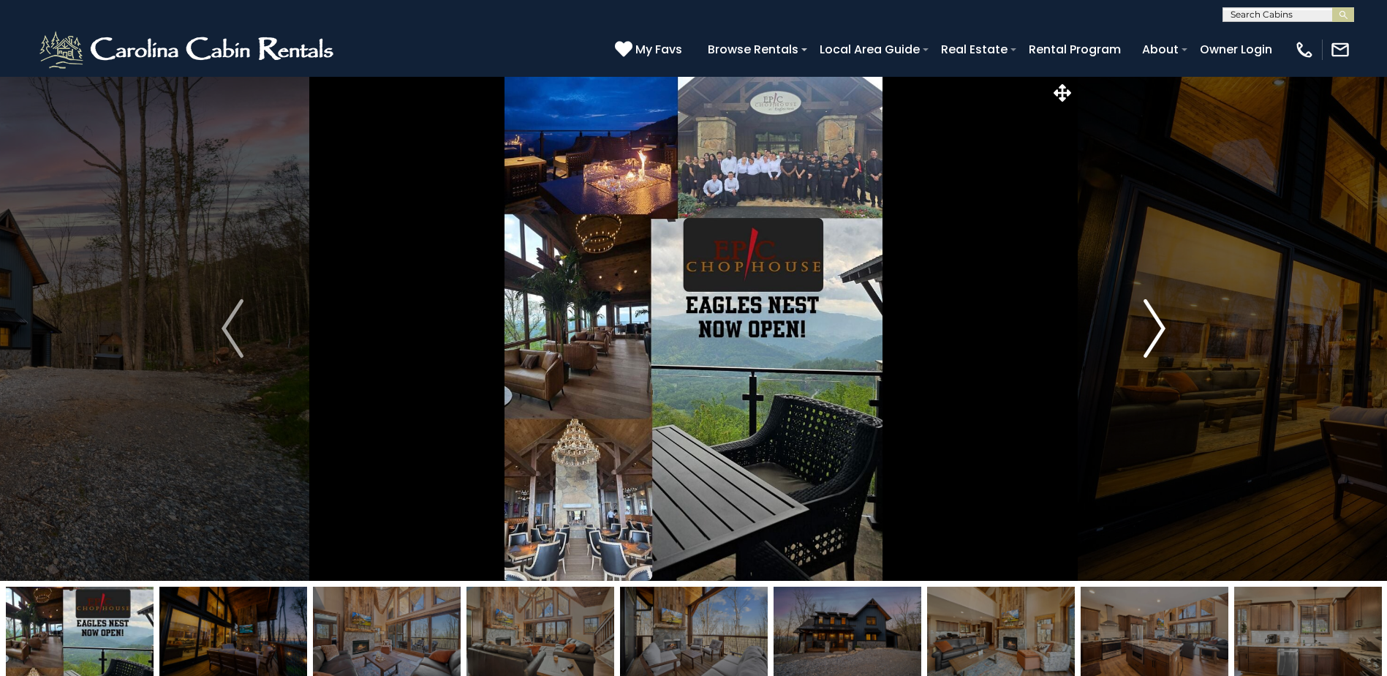
click at [1157, 328] on img "Next" at bounding box center [1155, 328] width 22 height 58
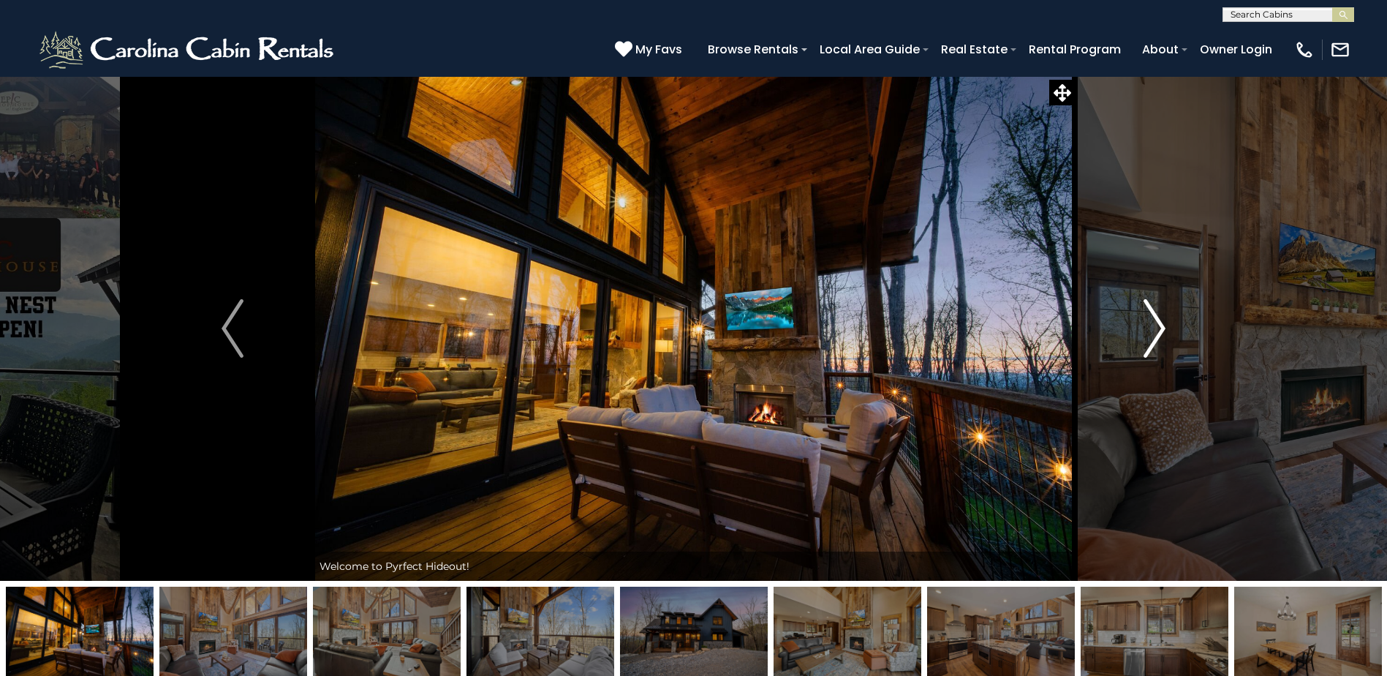
click at [1157, 328] on img "Next" at bounding box center [1155, 328] width 22 height 58
